Goal: Task Accomplishment & Management: Use online tool/utility

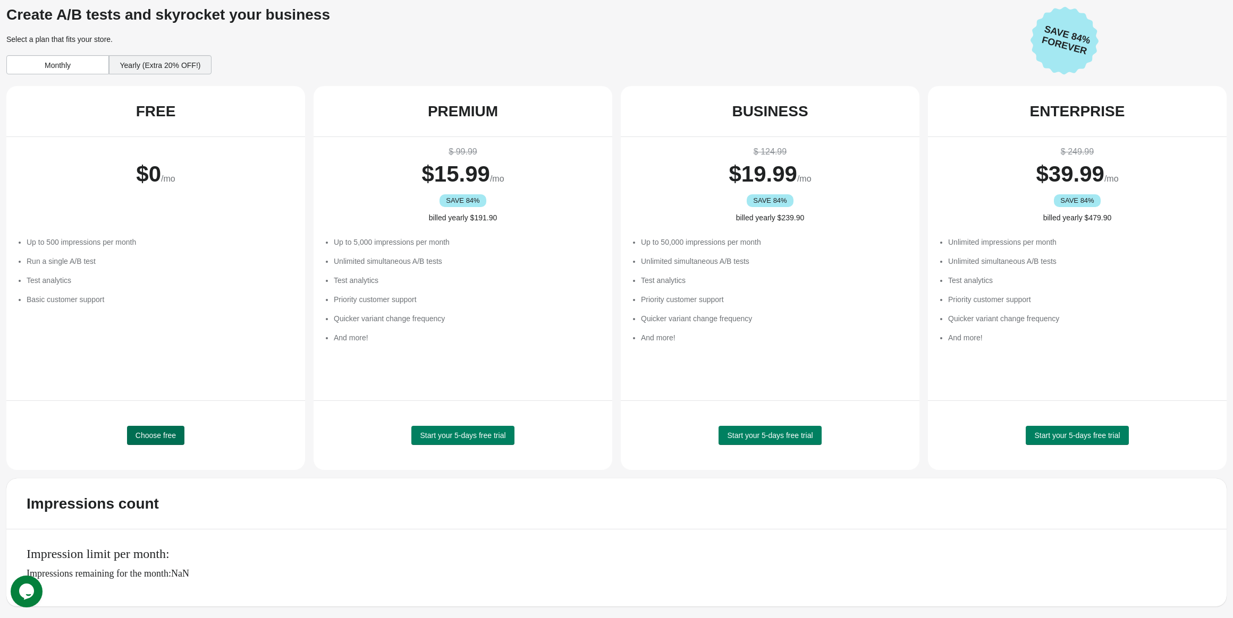
click at [162, 434] on span "Choose free" at bounding box center [155, 435] width 40 height 9
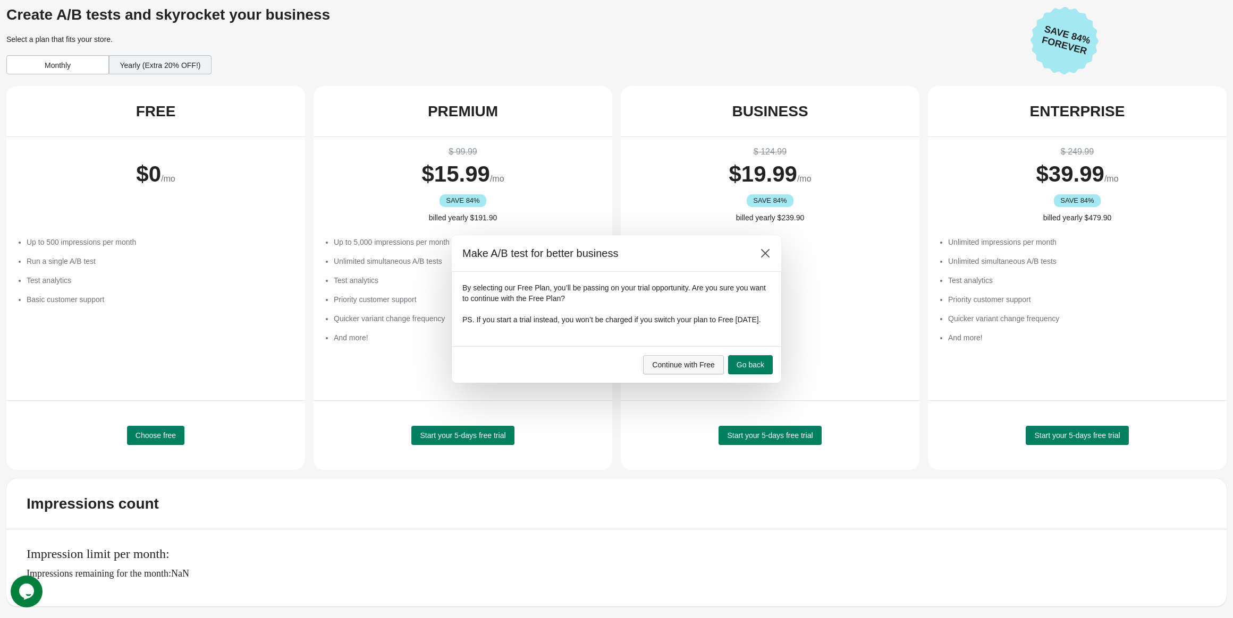
click at [687, 369] on span "Continue with Free" at bounding box center [683, 365] width 63 height 9
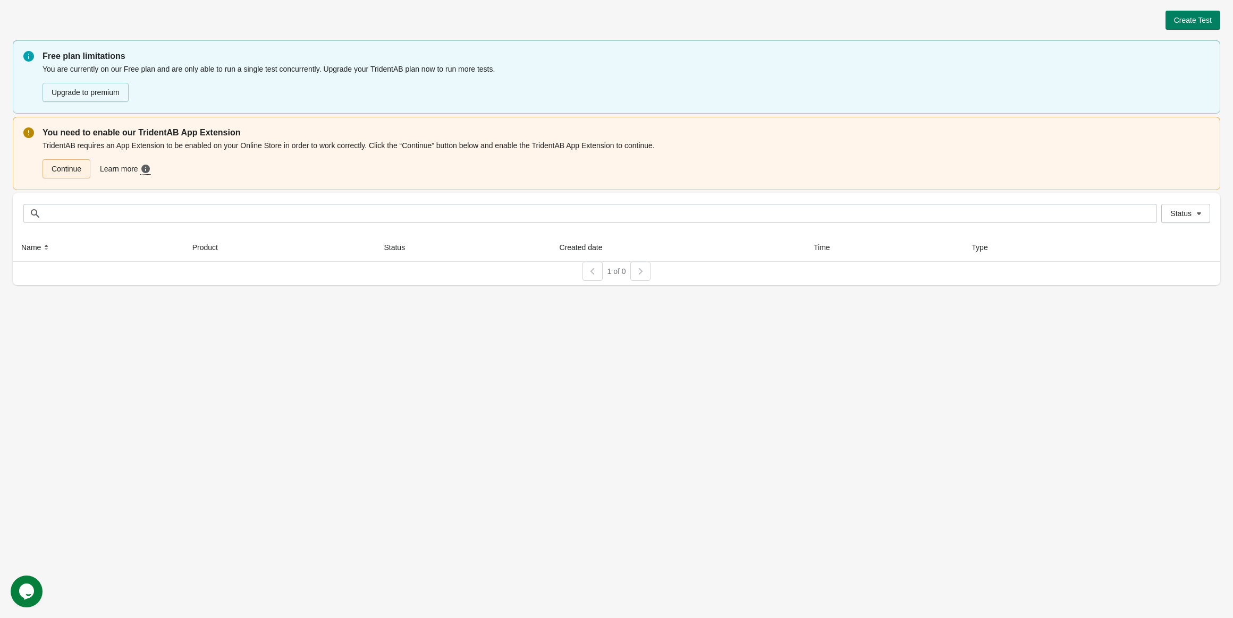
click at [76, 174] on link "Continue" at bounding box center [67, 168] width 48 height 19
click at [1178, 27] on button "Create Test" at bounding box center [1192, 20] width 55 height 19
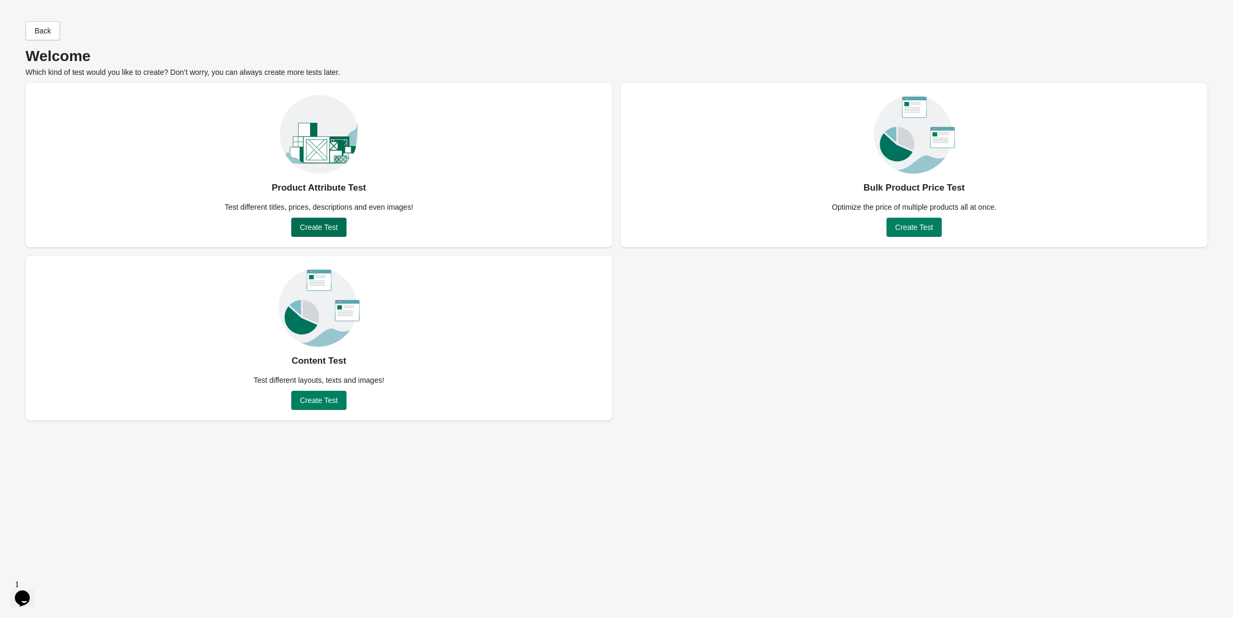
click at [320, 232] on button "Create Test" at bounding box center [318, 227] width 55 height 19
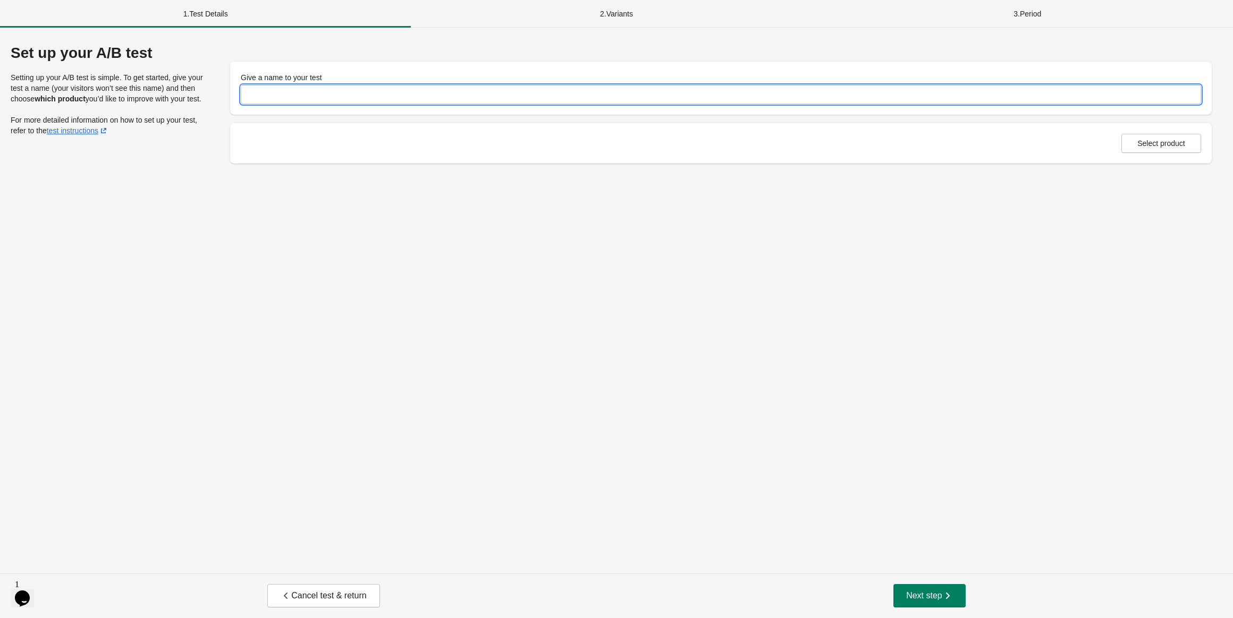
click at [319, 99] on input "Give a name to your test" at bounding box center [721, 94] width 960 height 19
type input "**********"
drag, startPoint x: 1133, startPoint y: 160, endPoint x: 1140, endPoint y: 154, distance: 9.0
click at [1137, 158] on div "Select product" at bounding box center [720, 143] width 981 height 40
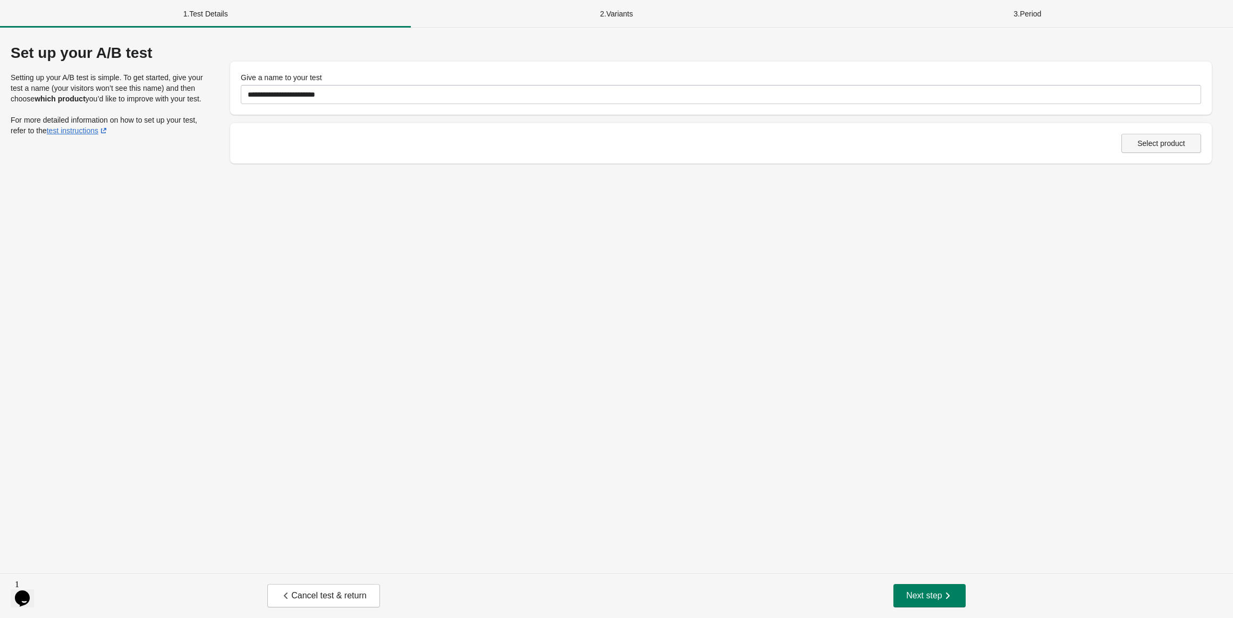
click at [1140, 151] on button "Select product" at bounding box center [1161, 143] width 80 height 19
